Goal: Task Accomplishment & Management: Use online tool/utility

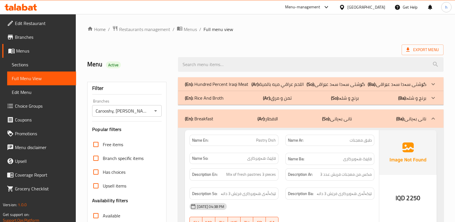
scroll to position [1691, 0]
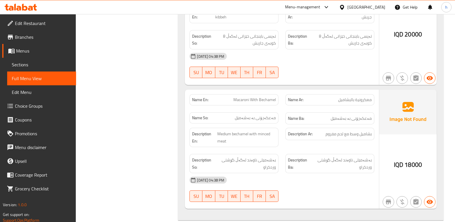
click at [21, 8] on icon at bounding box center [21, 7] width 32 height 7
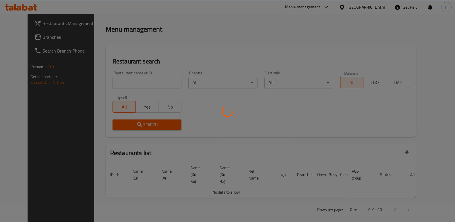
scroll to position [75, 0]
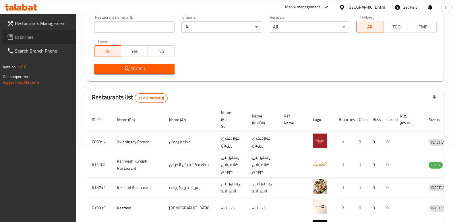
click at [26, 38] on span "Branches" at bounding box center [43, 37] width 57 height 7
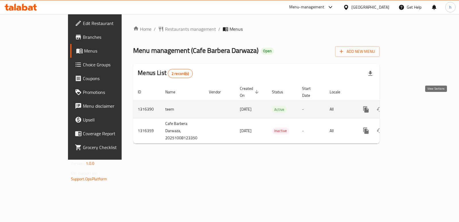
click at [411, 106] on icon "enhanced table" at bounding box center [407, 109] width 7 height 7
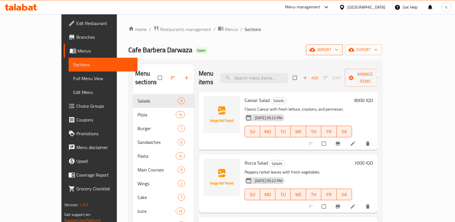
click at [343, 53] on button "import" at bounding box center [324, 49] width 37 height 11
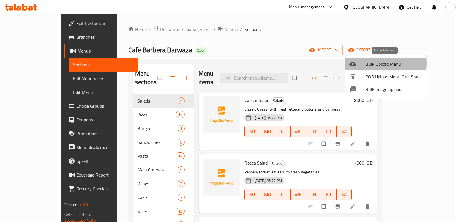
click at [354, 63] on icon at bounding box center [353, 64] width 7 height 5
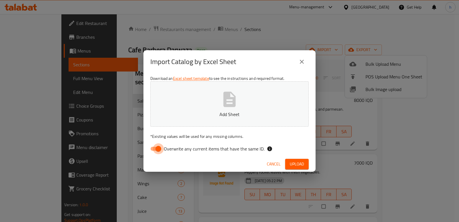
click at [161, 147] on input "Overwrite any current items that have the same ID." at bounding box center [158, 148] width 33 height 11
checkbox input "false"
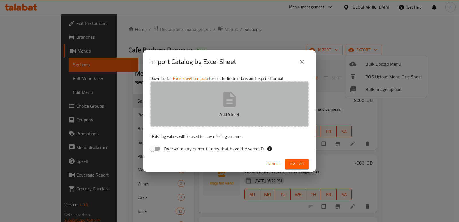
click at [195, 109] on button "Add Sheet" at bounding box center [229, 103] width 158 height 45
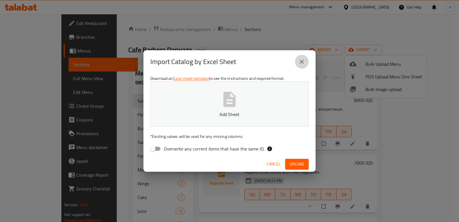
click at [302, 63] on icon "close" at bounding box center [301, 61] width 7 height 7
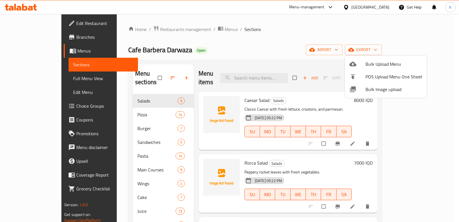
click at [359, 69] on li "Bulk Upload Menu" at bounding box center [386, 64] width 82 height 13
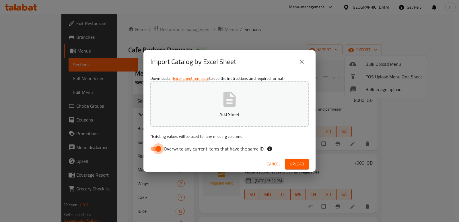
click at [158, 151] on input "Overwrite any current items that have the same ID." at bounding box center [158, 148] width 33 height 11
checkbox input "false"
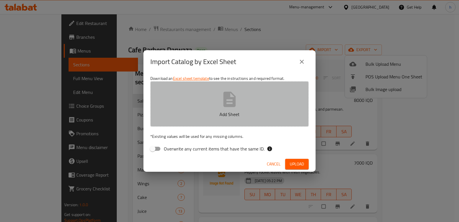
click at [177, 113] on p "Add Sheet" at bounding box center [229, 114] width 141 height 7
click at [225, 108] on button "new bulk.xlsx" at bounding box center [229, 103] width 158 height 45
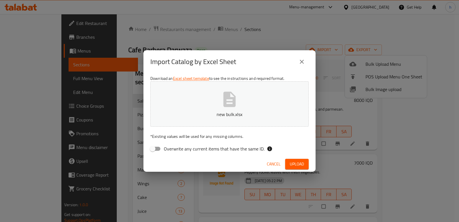
click at [301, 60] on icon "close" at bounding box center [301, 61] width 7 height 7
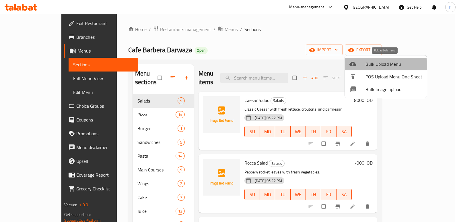
click at [369, 67] on span "Bulk Upload Menu" at bounding box center [394, 64] width 57 height 7
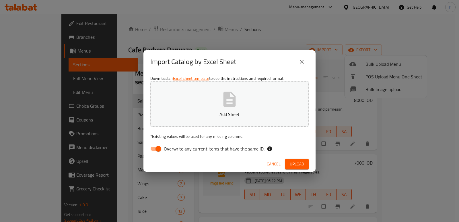
click at [157, 145] on input "Overwrite any current items that have the same ID." at bounding box center [158, 148] width 33 height 11
checkbox input "false"
click at [195, 102] on button "Add Sheet" at bounding box center [229, 103] width 158 height 45
click at [290, 165] on span "Upload" at bounding box center [297, 163] width 14 height 7
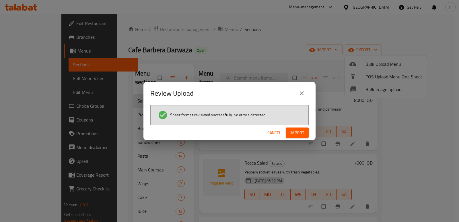
click at [295, 130] on span "Import" at bounding box center [297, 132] width 14 height 7
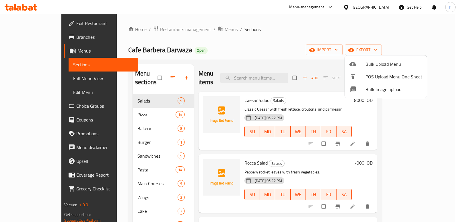
click at [35, 78] on div at bounding box center [229, 111] width 459 height 222
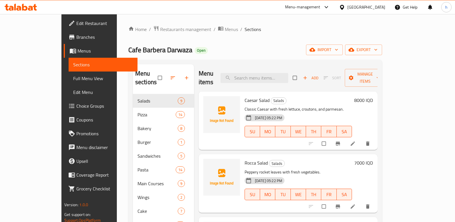
click at [73, 78] on span "Full Menu View" at bounding box center [103, 78] width 60 height 7
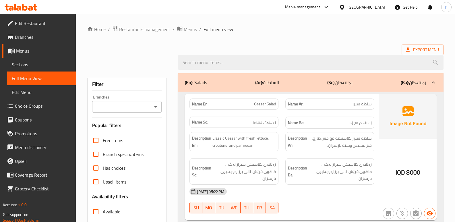
click at [105, 109] on input "Branches" at bounding box center [122, 107] width 57 height 8
click at [125, 110] on input "Branches" at bounding box center [122, 107] width 57 height 8
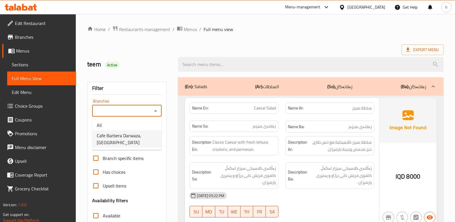
click at [124, 132] on span "Cafe Barbera Darwaza, [GEOGRAPHIC_DATA]" at bounding box center [127, 139] width 60 height 14
type input "Cafe Barbera Darwaza, [GEOGRAPHIC_DATA]"
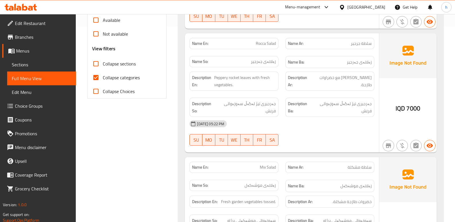
scroll to position [169, 0]
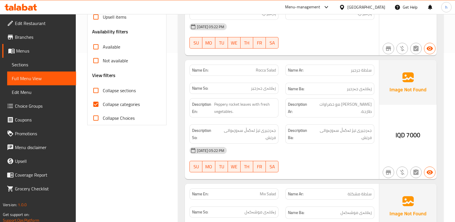
click at [97, 102] on input "Collapse categories" at bounding box center [96, 104] width 14 height 14
checkbox input "false"
click at [96, 90] on input "Collapse sections" at bounding box center [96, 91] width 14 height 14
checkbox input "true"
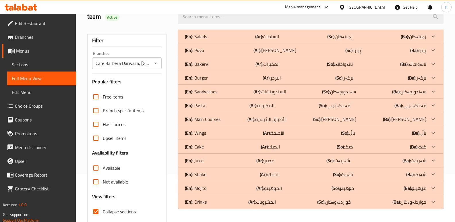
scroll to position [47, 0]
click at [212, 64] on div "(En): Bakery (Ar): المخبزات (So): نانەواخانە (Ba): نانەواخانە" at bounding box center [305, 64] width 241 height 7
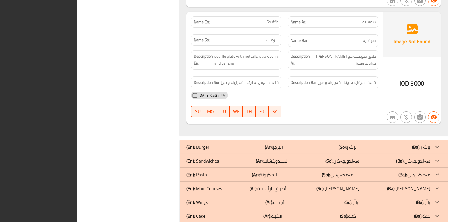
scroll to position [1038, 0]
